Goal: Task Accomplishment & Management: Complete application form

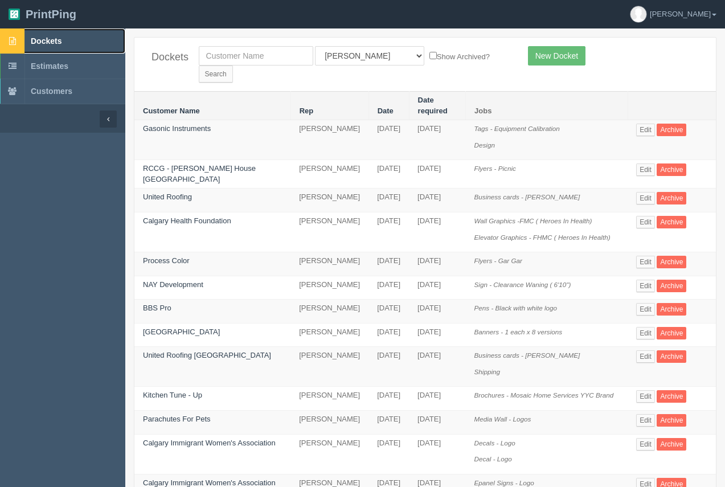
click at [39, 39] on span "Dockets" at bounding box center [46, 40] width 31 height 9
click at [245, 57] on input "text" at bounding box center [256, 55] width 114 height 19
type input "canadian vinyl"
click at [233, 65] on input "Search" at bounding box center [216, 73] width 34 height 17
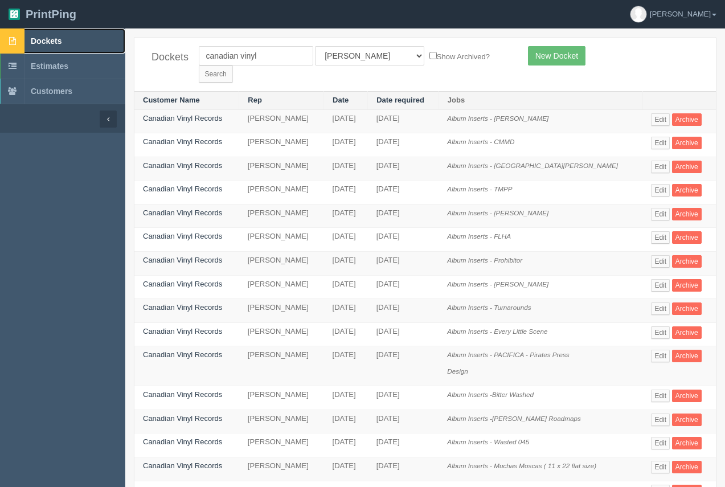
click at [46, 42] on span "Dockets" at bounding box center [46, 40] width 31 height 9
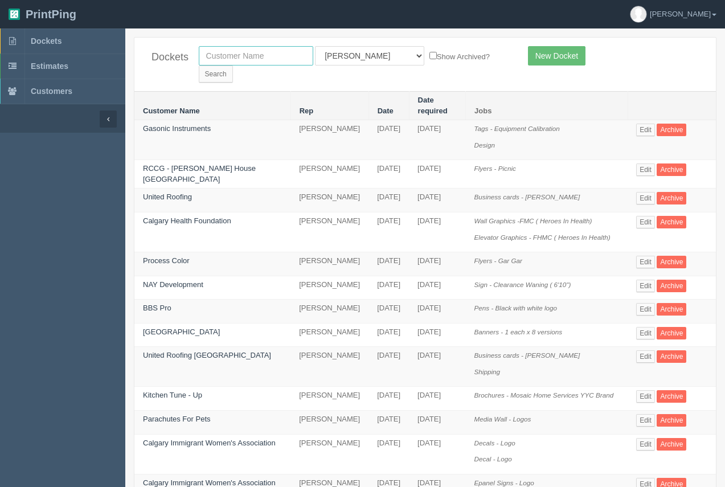
click at [248, 63] on input "text" at bounding box center [256, 55] width 114 height 19
type input "canadian vinyl"
click at [233, 65] on input "Search" at bounding box center [216, 73] width 34 height 17
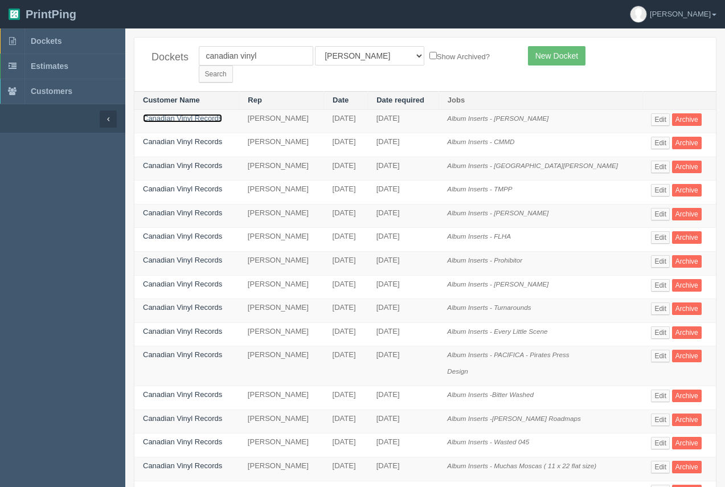
click at [206, 114] on link "Canadian Vinyl Records" at bounding box center [182, 118] width 79 height 9
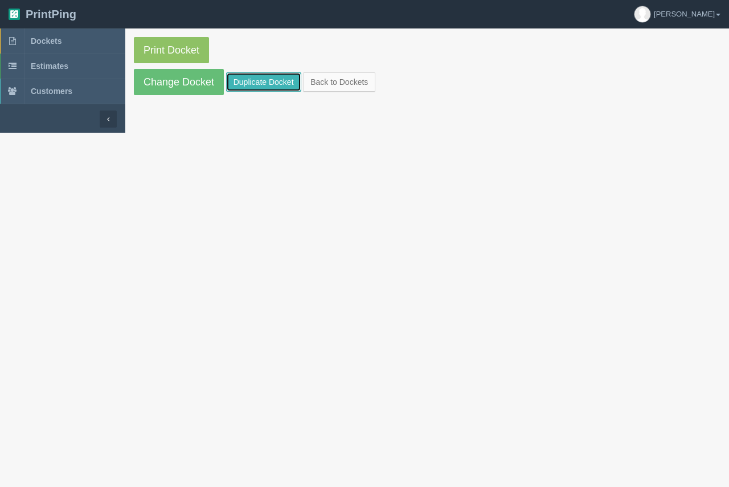
click at [249, 87] on link "Duplicate Docket" at bounding box center [263, 81] width 75 height 19
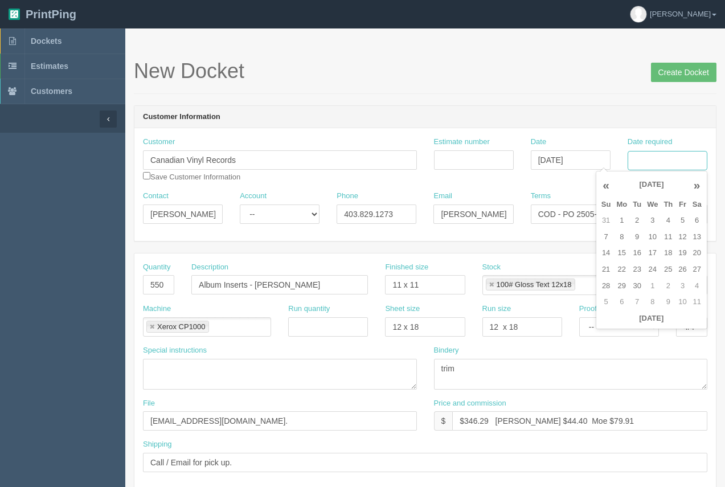
click at [644, 163] on input "Date required" at bounding box center [667, 160] width 80 height 19
click at [619, 258] on td "15" at bounding box center [621, 253] width 17 height 17
click at [650, 237] on td "10" at bounding box center [652, 237] width 17 height 17
type input "[DATE]"
click at [559, 82] on h1 "New Docket Create Docket" at bounding box center [425, 71] width 582 height 23
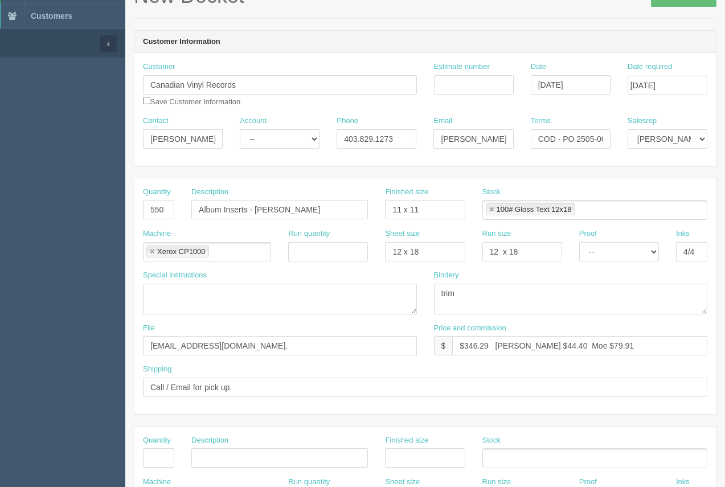
scroll to position [76, 0]
click at [635, 257] on select "-- Email Hard Copy" at bounding box center [619, 250] width 80 height 19
select select "Email"
click at [579, 241] on select "-- Email Hard Copy" at bounding box center [619, 250] width 80 height 19
drag, startPoint x: 166, startPoint y: 208, endPoint x: 129, endPoint y: 215, distance: 38.2
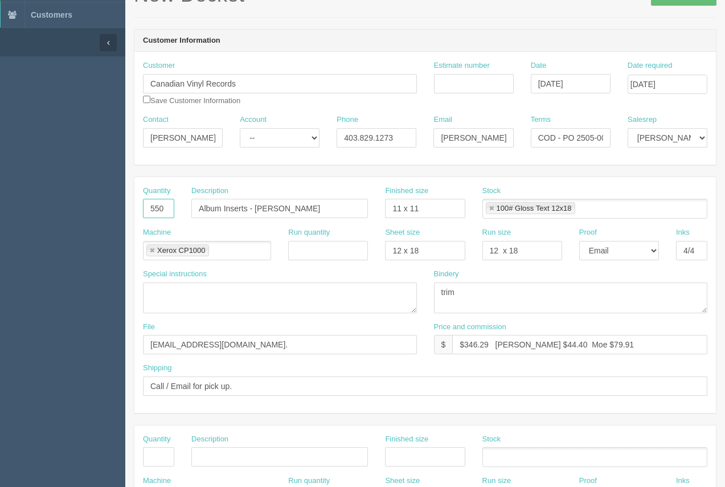
click at [129, 215] on section "New Docket Create Docket Customer Information Customer Canadian Vinyl Records S…" at bounding box center [424, 454] width 599 height 1005
click at [166, 208] on input "300" at bounding box center [158, 208] width 31 height 19
type input "330"
drag, startPoint x: 485, startPoint y: 346, endPoint x: 466, endPoint y: 343, distance: 19.1
click at [466, 343] on input "$346.29 Arif $44.40 Moe $79.91" at bounding box center [579, 344] width 255 height 19
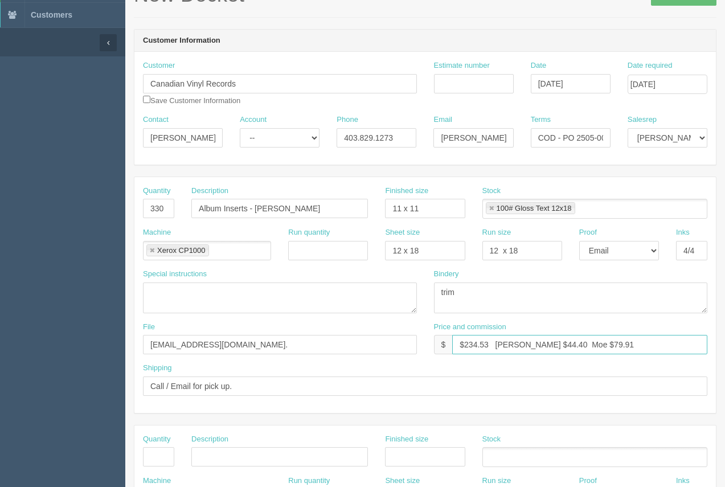
drag, startPoint x: 534, startPoint y: 346, endPoint x: 518, endPoint y: 340, distance: 16.9
click at [518, 340] on input "$234.53 Arif $44.40 Moe $79.91" at bounding box center [579, 344] width 255 height 19
drag, startPoint x: 595, startPoint y: 343, endPoint x: 570, endPoint y: 348, distance: 25.5
click at [570, 347] on input "$234.53 Arif $30.07 Moe $79.91" at bounding box center [579, 344] width 255 height 19
type input "$234.53 Arif $30.07 Moe $54.12"
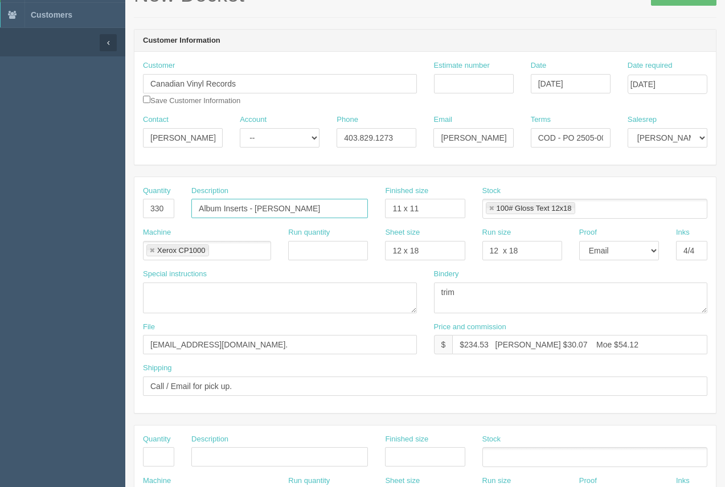
drag, startPoint x: 310, startPoint y: 208, endPoint x: 260, endPoint y: 199, distance: 50.3
click at [260, 199] on input "Album Inserts - Seth Anderson" at bounding box center [279, 208] width 176 height 19
click at [311, 212] on input "Album Inserts - Seth Anderson" at bounding box center [279, 208] width 176 height 19
drag, startPoint x: 312, startPoint y: 206, endPoint x: 255, endPoint y: 209, distance: 57.0
click at [255, 209] on input "Album Inserts - Seth Anderson" at bounding box center [279, 208] width 176 height 19
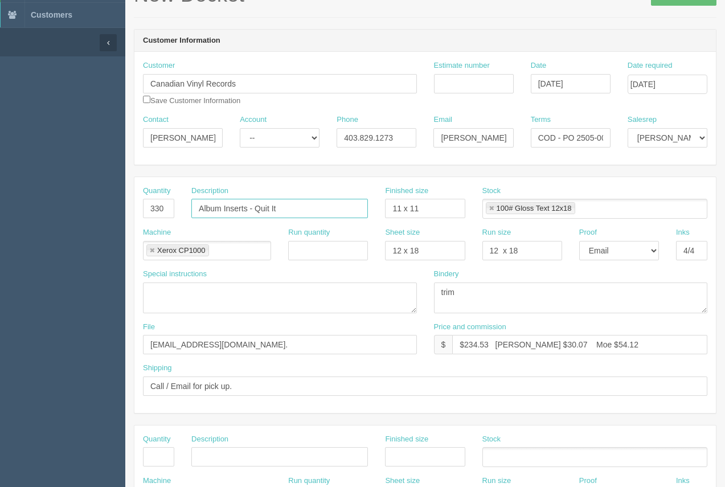
type input "Album Inserts - Quit It"
drag, startPoint x: 454, startPoint y: 92, endPoint x: 464, endPoint y: 92, distance: 10.8
click at [454, 92] on input "Estimate number" at bounding box center [474, 83] width 80 height 19
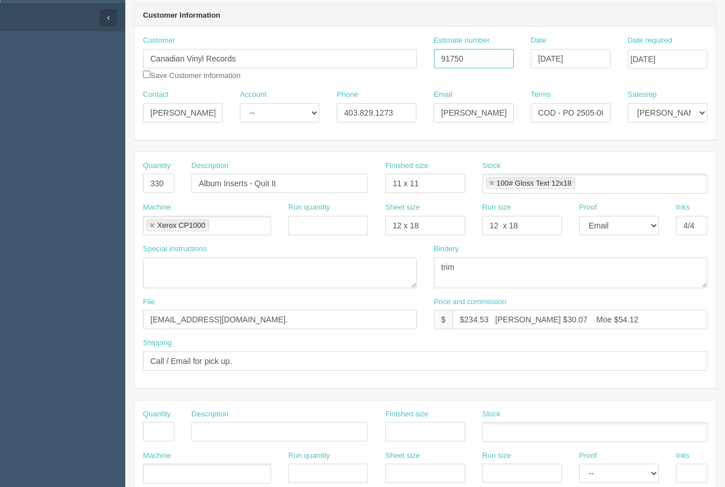
scroll to position [93, 0]
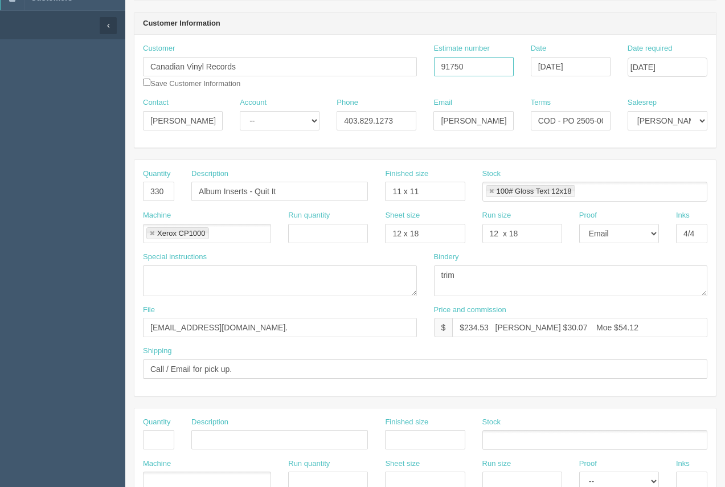
type input "91750"
drag, startPoint x: 577, startPoint y: 120, endPoint x: 616, endPoint y: 126, distance: 39.8
click at [616, 126] on div "Terms COD - PO 2505-001" at bounding box center [570, 118] width 97 height 42
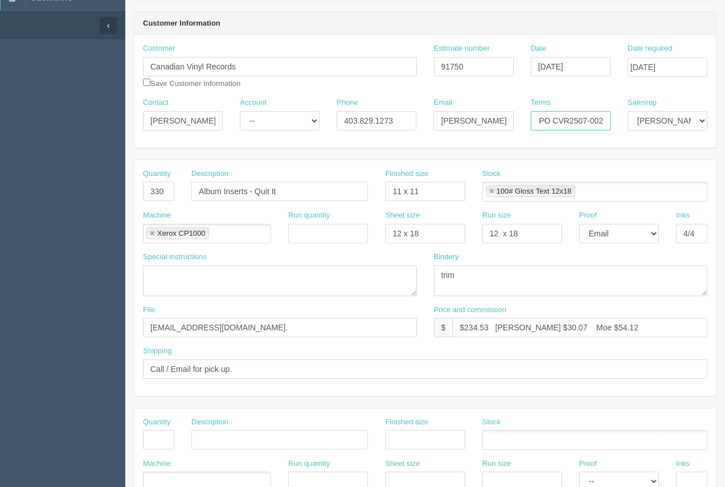
type input "COD - PO CVR2507-002"
drag, startPoint x: 218, startPoint y: 330, endPoint x: 137, endPoint y: 318, distance: 81.7
click at [137, 318] on div "File files@allrush.ca." at bounding box center [279, 326] width 291 height 42
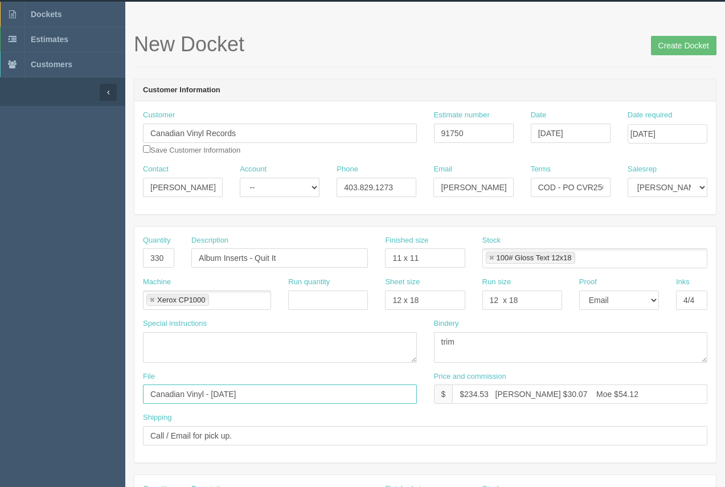
scroll to position [25, 0]
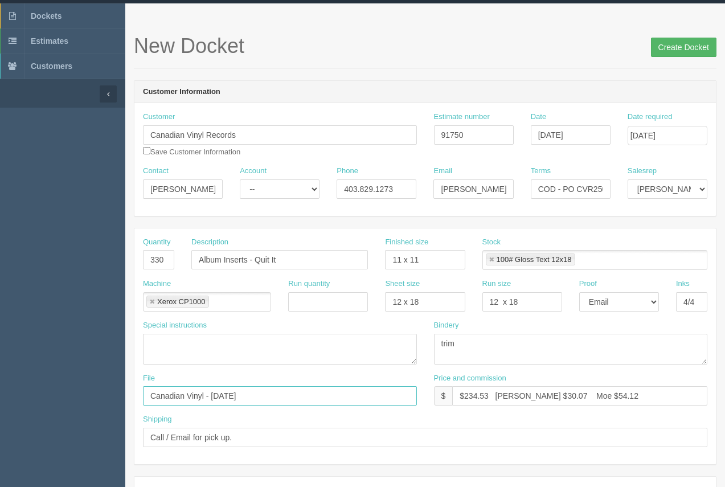
type input "Canadian Vinyl - September 2025"
click at [684, 53] on input "Create Docket" at bounding box center [683, 47] width 65 height 19
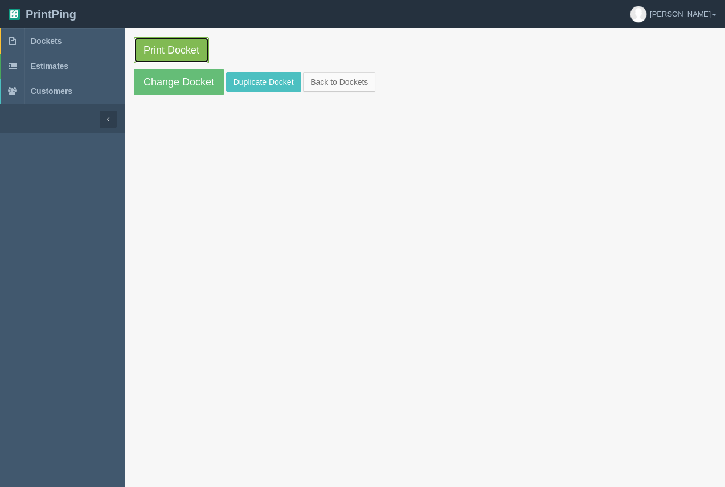
click at [178, 46] on link "Print Docket" at bounding box center [171, 50] width 75 height 26
click at [40, 44] on span "Dockets" at bounding box center [46, 40] width 31 height 9
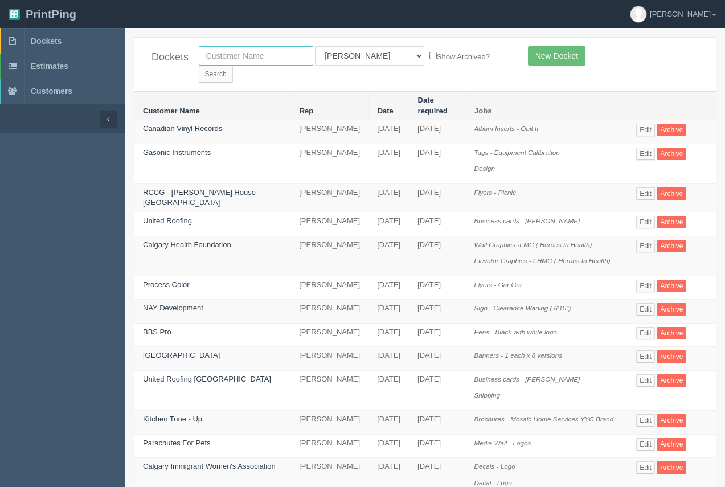
drag, startPoint x: 249, startPoint y: 52, endPoint x: 240, endPoint y: 52, distance: 8.6
click at [249, 53] on input "text" at bounding box center [256, 55] width 114 height 19
type input "d"
type input "elena"
click at [233, 65] on input "Search" at bounding box center [216, 73] width 34 height 17
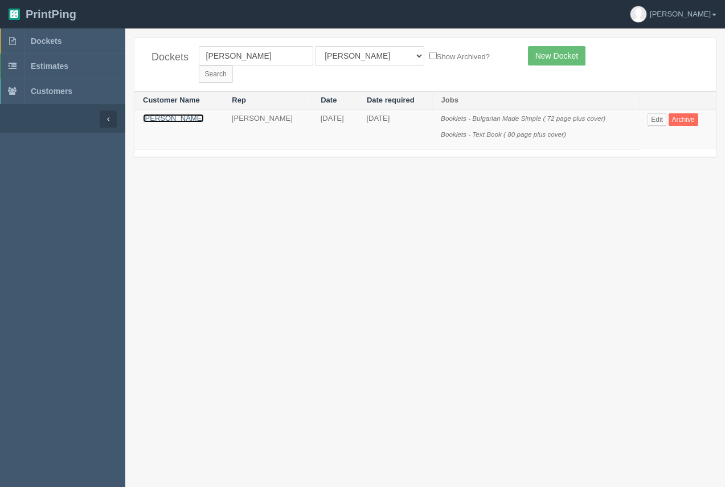
click at [186, 114] on link "[PERSON_NAME]" at bounding box center [173, 118] width 61 height 9
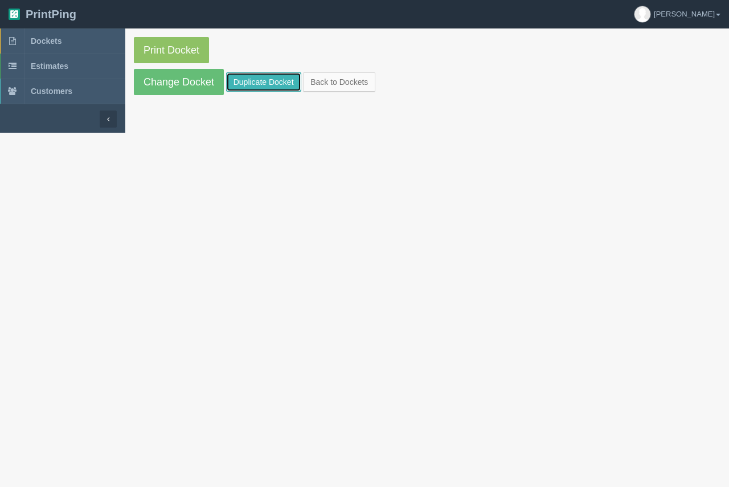
click at [264, 76] on link "Duplicate Docket" at bounding box center [263, 81] width 75 height 19
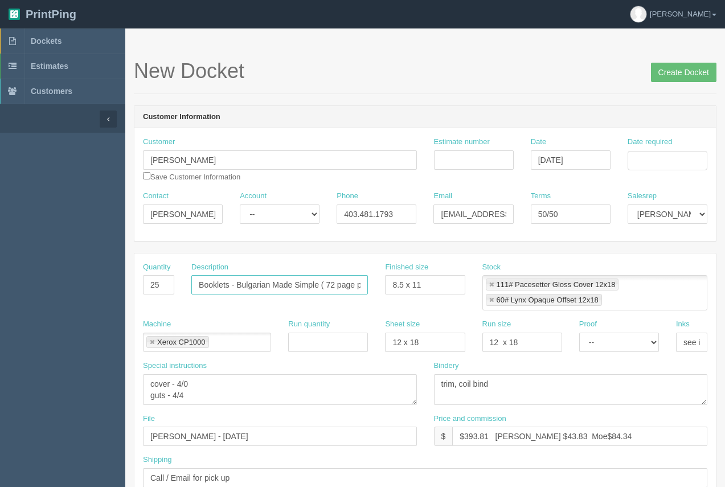
click at [335, 285] on input "Booklets - Bulgarian Made Simple ( 72 page plus cover)" at bounding box center [279, 284] width 176 height 19
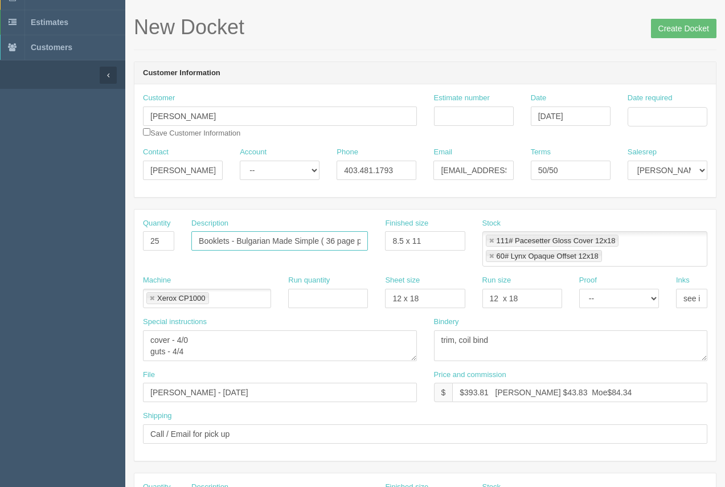
scroll to position [57, 0]
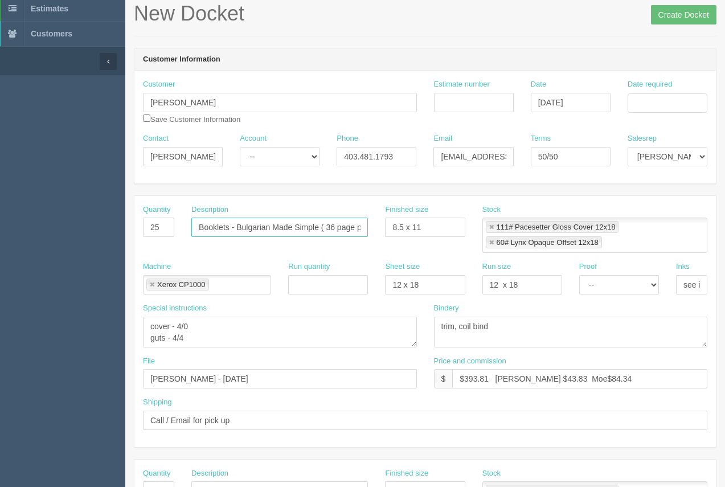
type input "Booklets - Bulgarian Made Simple ( 36 page plus cover)"
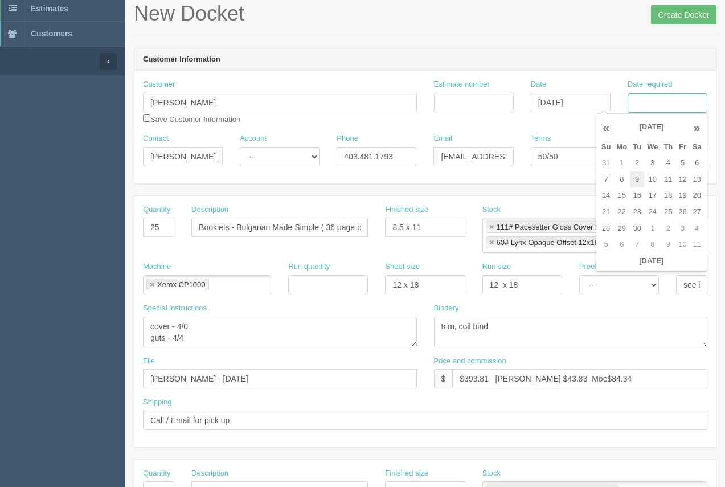
drag, startPoint x: 653, startPoint y: 109, endPoint x: 631, endPoint y: 172, distance: 67.0
click at [653, 109] on input "Date required" at bounding box center [667, 102] width 80 height 19
click at [627, 190] on td "15" at bounding box center [621, 195] width 17 height 17
click at [656, 181] on td "10" at bounding box center [652, 179] width 17 height 17
type input "[DATE]"
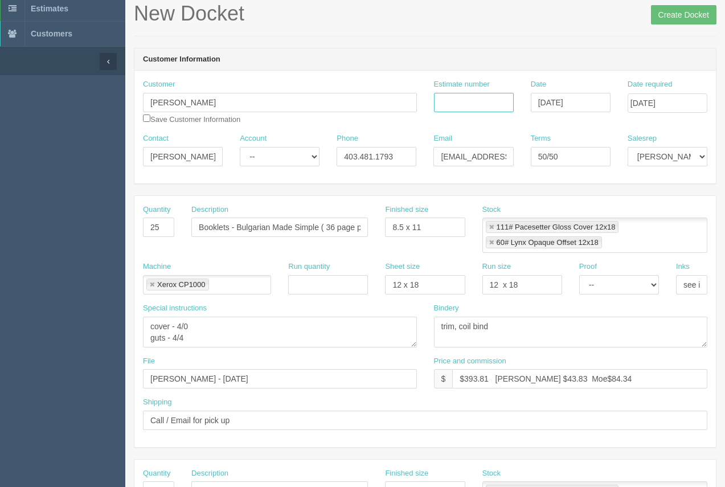
click at [489, 101] on input "Estimate number" at bounding box center [474, 102] width 80 height 19
type input "92274"
click at [326, 234] on input "Booklets - Bulgarian Made Simple ( 36 page plus cover)" at bounding box center [279, 226] width 176 height 19
drag, startPoint x: 318, startPoint y: 227, endPoint x: 240, endPoint y: 215, distance: 78.8
click at [237, 218] on input "Booklets - Bulgarian Made Simple ( 36 page plus cover)" at bounding box center [279, 226] width 176 height 19
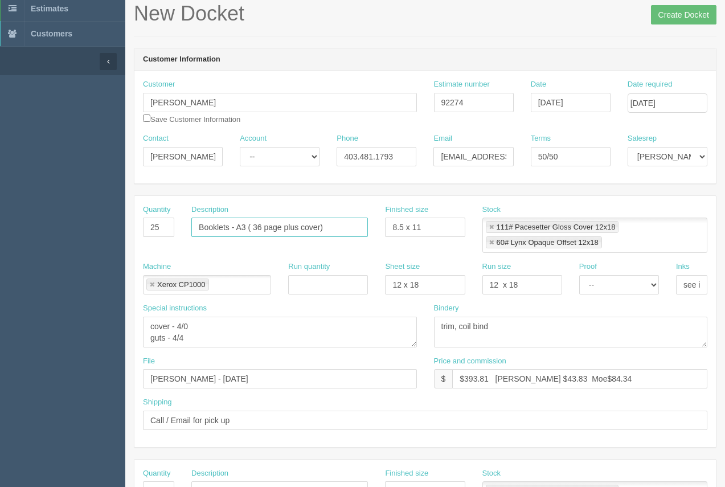
type input "Booklets - A3 ( 36 page plus cover)"
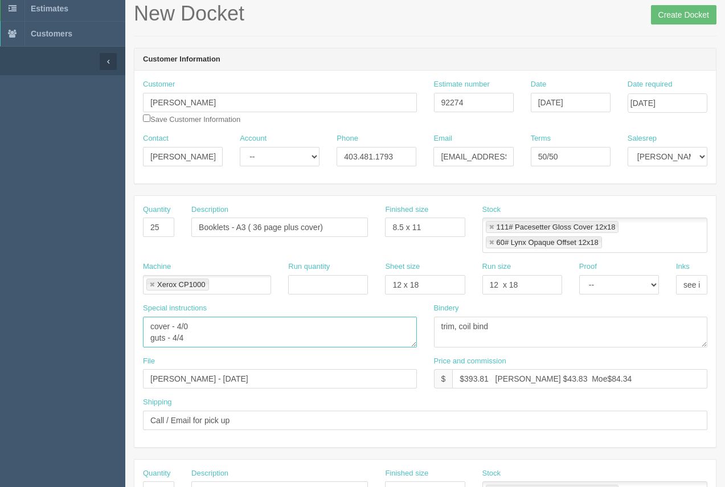
click at [205, 330] on textarea "cover - 4/0 guts - 4/4" at bounding box center [280, 331] width 274 height 31
type textarea "cover - 4/4 guts - 4/4"
drag, startPoint x: 678, startPoint y: 285, endPoint x: 728, endPoint y: 286, distance: 50.1
click at [724, 286] on html "PrintPing Arif Edit account ( arif@allrush.ca ) Logout Dockets Estimates" at bounding box center [362, 475] width 725 height 1064
type input "4/4"
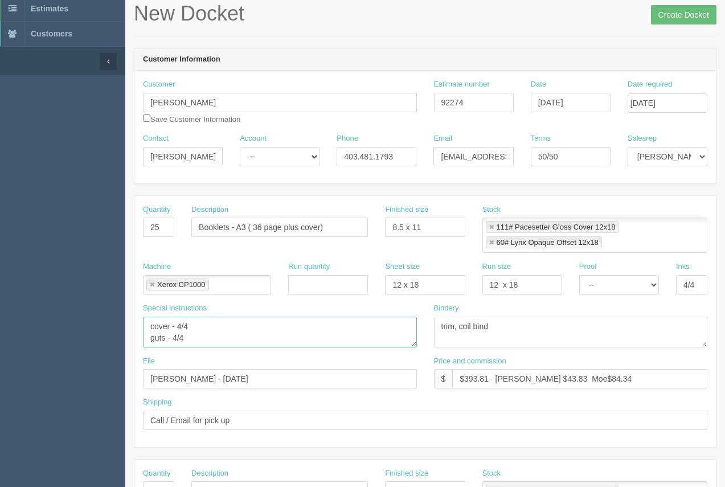
drag, startPoint x: 212, startPoint y: 342, endPoint x: 129, endPoint y: 322, distance: 85.5
click at [129, 322] on section "New Docket Create Docket Customer Information Customer Elena Taneva Save Custom…" at bounding box center [424, 489] width 599 height 1036
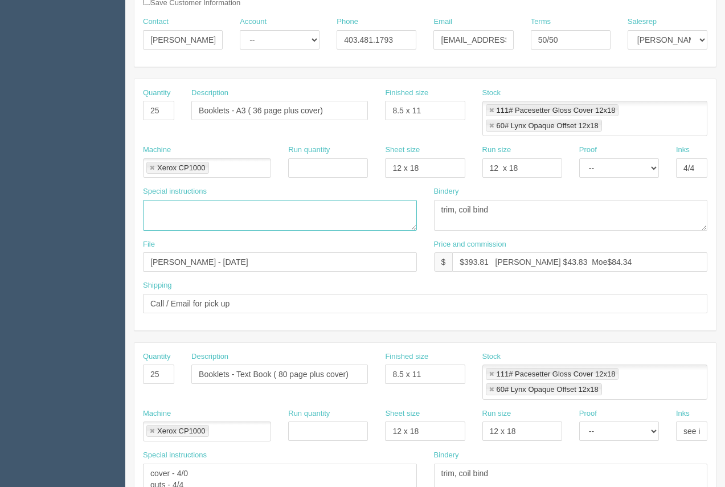
scroll to position [171, 0]
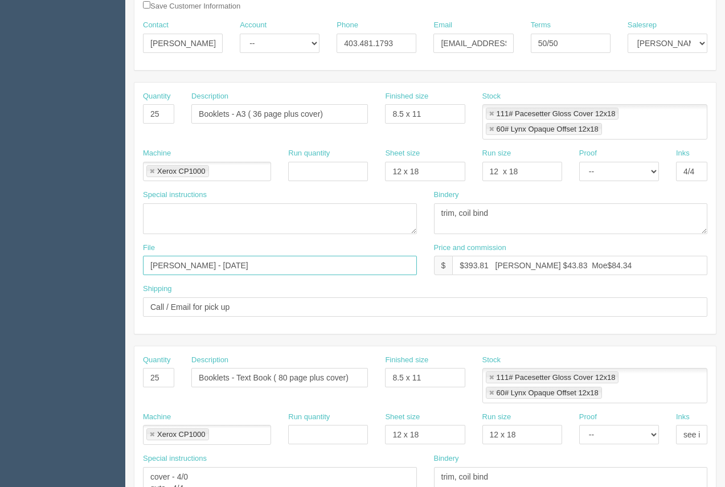
drag, startPoint x: 252, startPoint y: 264, endPoint x: 275, endPoint y: 246, distance: 29.7
click at [219, 260] on input "Elena - Taneva - July 2025" at bounding box center [280, 265] width 274 height 19
click at [220, 268] on input "Elena - Taneva - JuSeptember 2025" at bounding box center [280, 265] width 274 height 19
click at [179, 266] on input "Elena - Taneva - September 2025" at bounding box center [280, 265] width 274 height 19
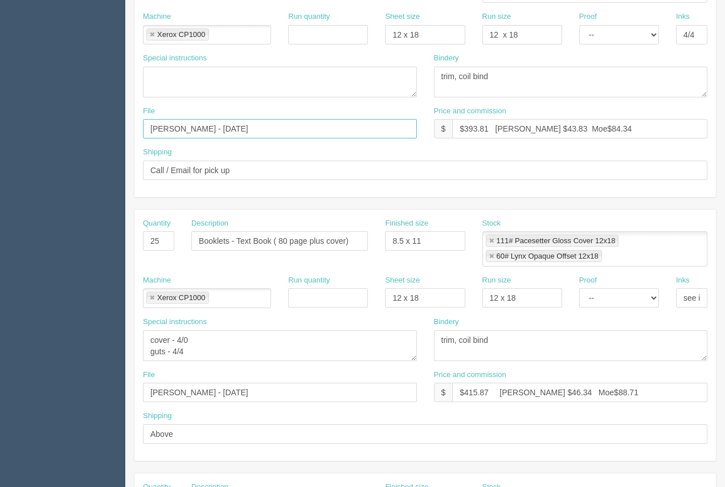
scroll to position [318, 0]
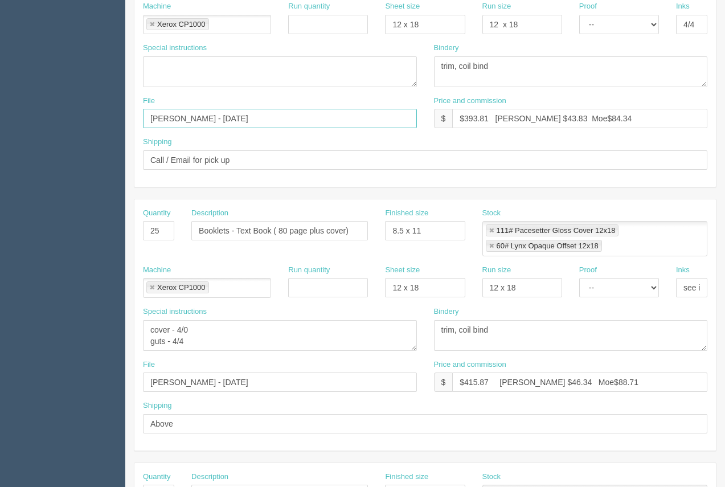
type input "Elena Taneva - September 2025"
drag, startPoint x: 168, startPoint y: 235, endPoint x: 122, endPoint y: 221, distance: 48.6
click at [122, 221] on section "Dockets Estimates Customers" at bounding box center [362, 229] width 725 height 1036
type input "111# Pacesetter Gloss Cover 12x18"
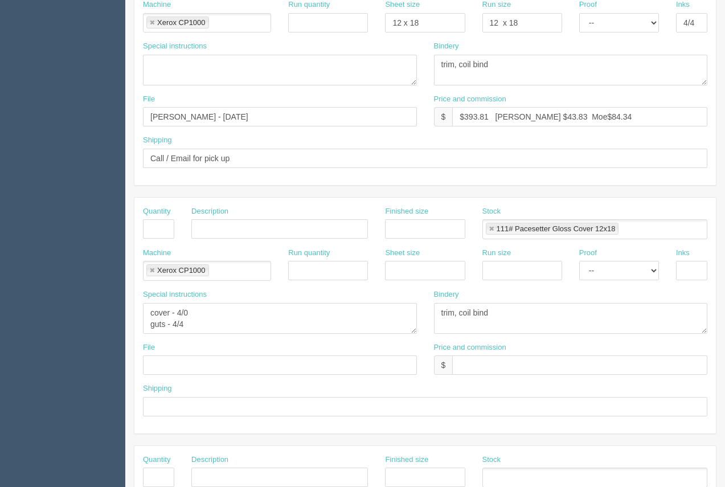
scroll to position [562, 0]
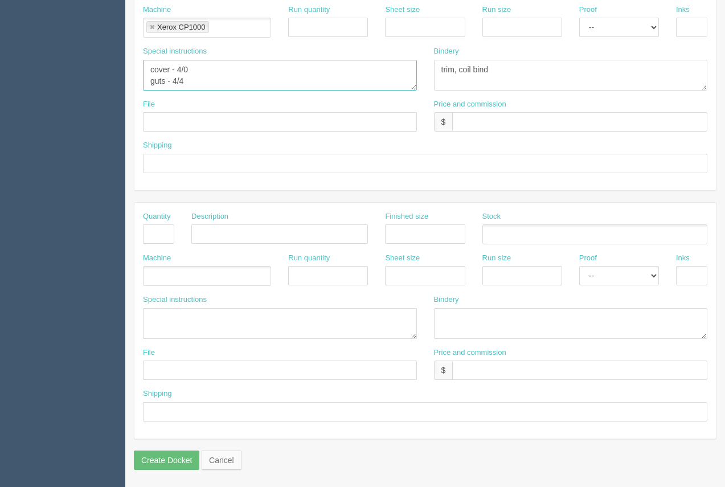
drag, startPoint x: 192, startPoint y: 83, endPoint x: 131, endPoint y: 67, distance: 62.8
drag, startPoint x: 496, startPoint y: 66, endPoint x: 416, endPoint y: 61, distance: 79.9
click at [416, 61] on div "Special instructions cover - 4/0 guts - 4/4 Bindery trim, coil bind" at bounding box center [424, 72] width 581 height 53
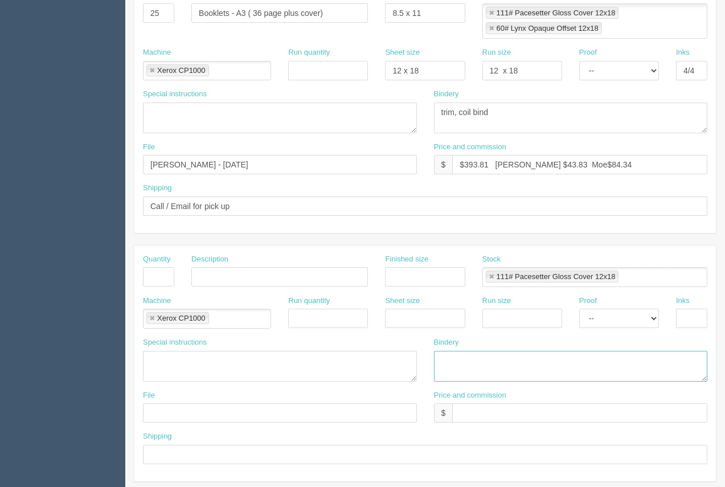
scroll to position [270, 0]
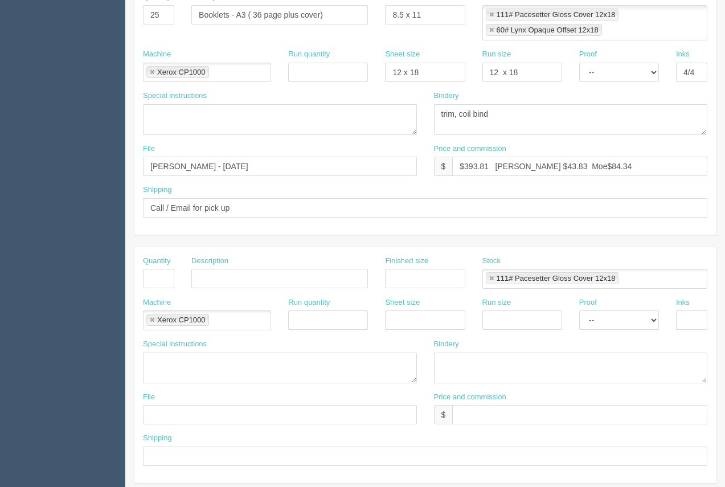
click at [495, 275] on li "111# Pacesetter Gloss Cover 12x18" at bounding box center [552, 278] width 133 height 12
click at [492, 278] on link at bounding box center [491, 278] width 7 height 7
click at [152, 319] on link at bounding box center [152, 319] width 7 height 7
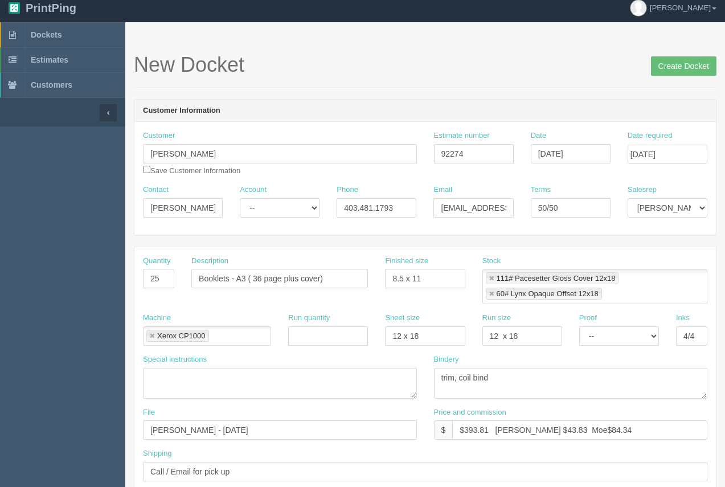
scroll to position [0, 0]
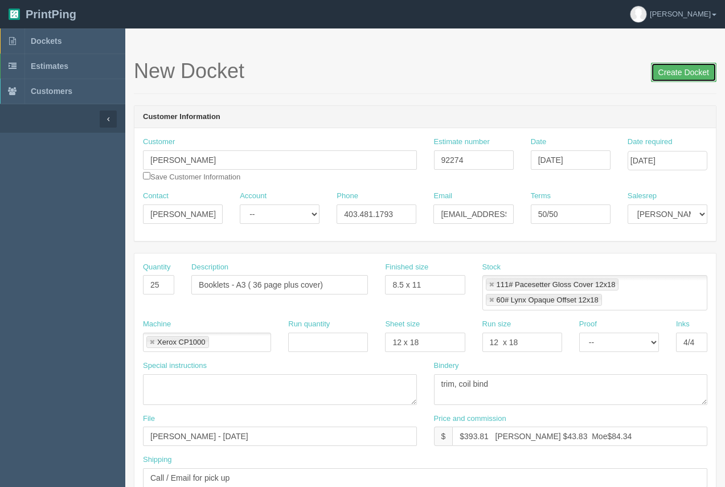
click at [688, 81] on input "Create Docket" at bounding box center [683, 72] width 65 height 19
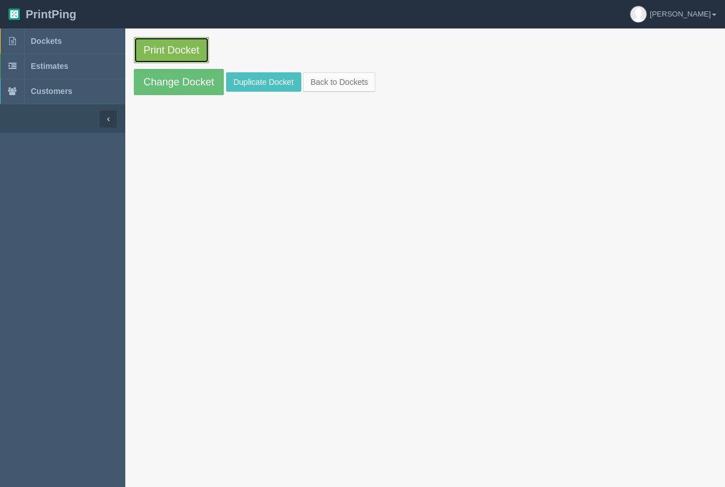
click at [189, 47] on link "Print Docket" at bounding box center [171, 50] width 75 height 26
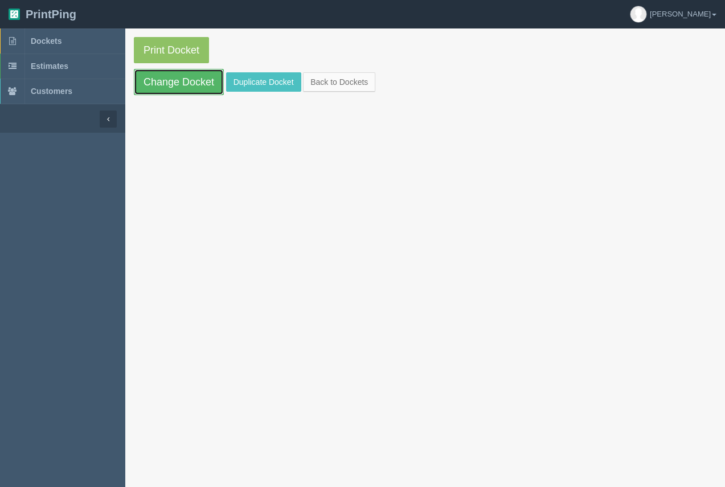
click at [163, 75] on link "Change Docket" at bounding box center [179, 82] width 90 height 26
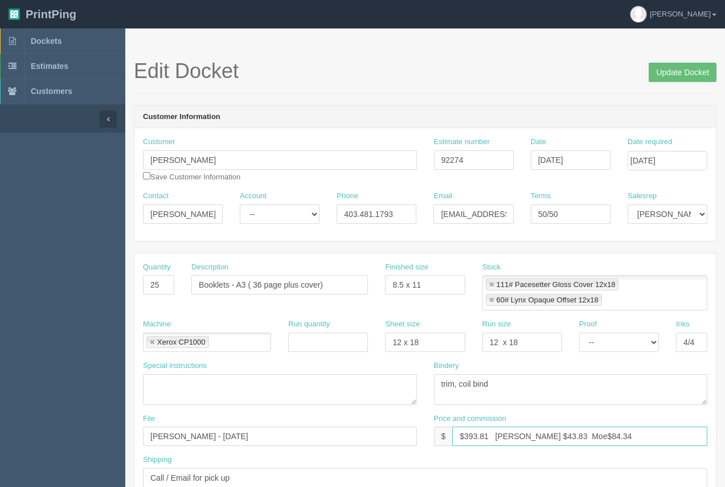
drag, startPoint x: 488, startPoint y: 435, endPoint x: 468, endPoint y: 433, distance: 20.6
click at [468, 433] on input "$393.81 [PERSON_NAME] $43.83 Moe$84.34" at bounding box center [579, 435] width 255 height 19
drag, startPoint x: 533, startPoint y: 435, endPoint x: 512, endPoint y: 436, distance: 21.6
click at [512, 436] on input "$313.18 [PERSON_NAME] $43.83 Moe$84.34" at bounding box center [579, 435] width 255 height 19
drag, startPoint x: 582, startPoint y: 436, endPoint x: 562, endPoint y: 431, distance: 21.0
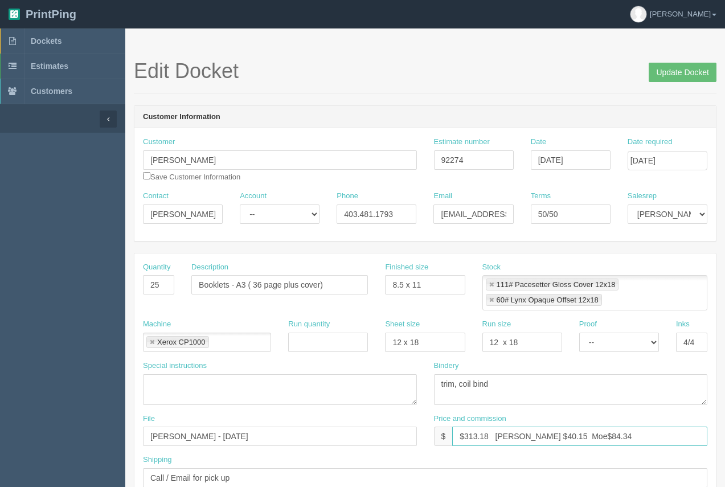
click at [562, 431] on input "$313.18 [PERSON_NAME] $40.15 Moe$84.34" at bounding box center [579, 435] width 255 height 19
type input "$313.18 [PERSON_NAME] $40.15 Moe$72.27"
click at [668, 61] on span "Update Docket" at bounding box center [682, 71] width 68 height 23
drag, startPoint x: 669, startPoint y: 69, endPoint x: 660, endPoint y: 70, distance: 9.1
click at [669, 70] on input "Update Docket" at bounding box center [682, 72] width 68 height 19
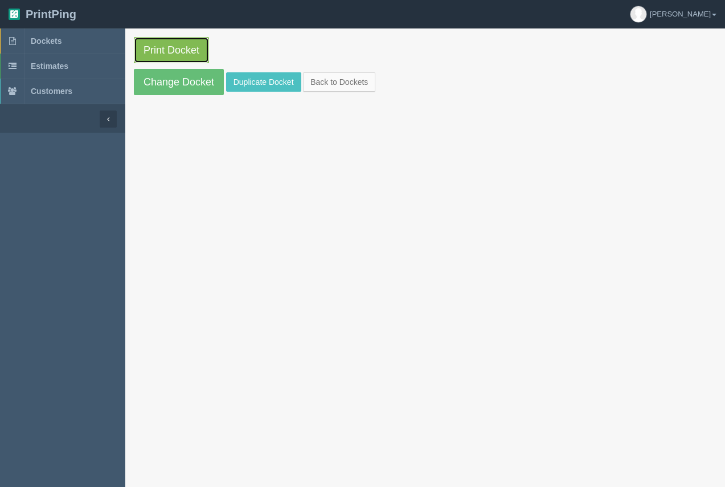
click at [161, 56] on link "Print Docket" at bounding box center [171, 50] width 75 height 26
